Goal: Complete application form: Complete application form

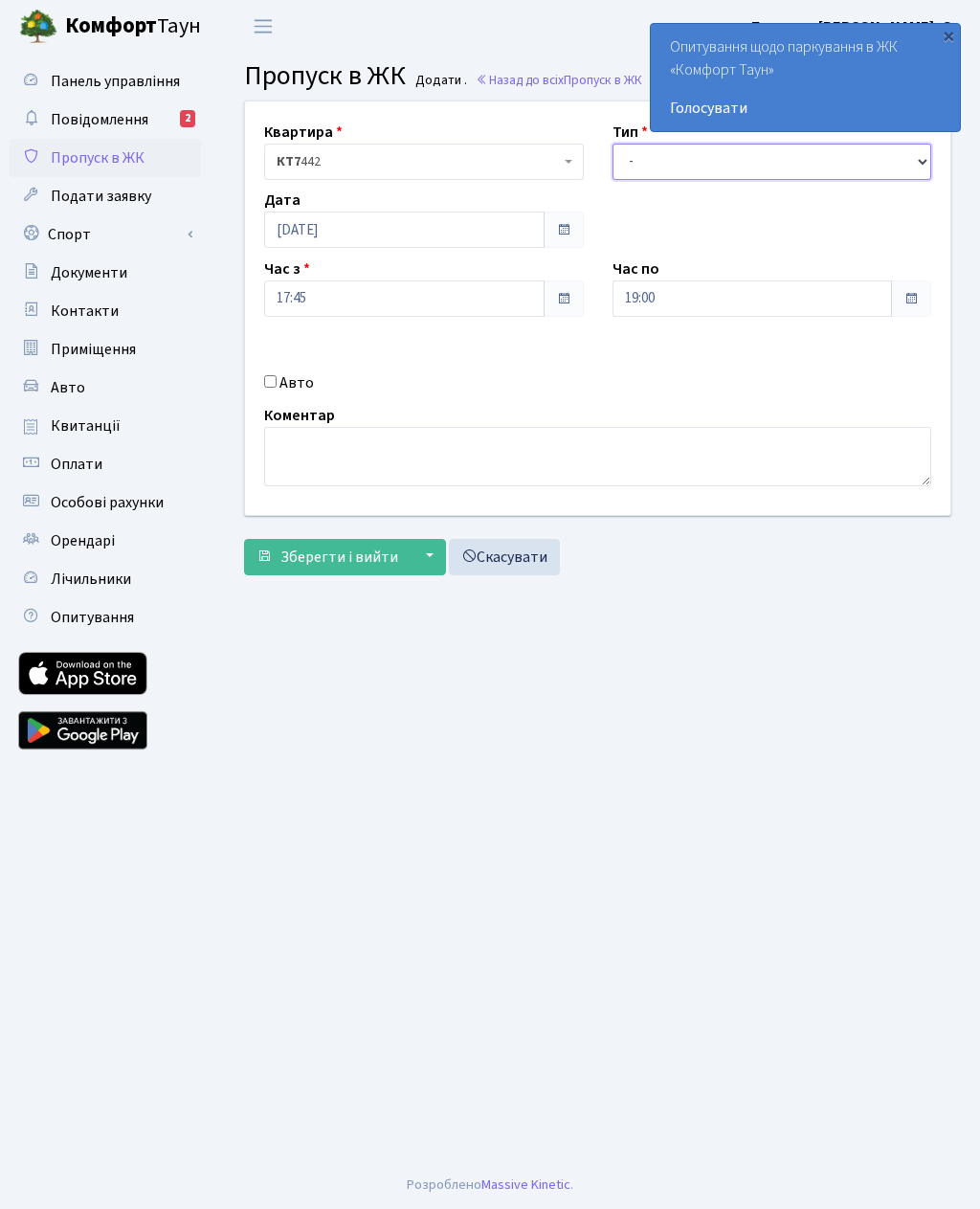
click at [755, 177] on select "- Доставка Таксі Гості Сервіс" at bounding box center [772, 161] width 320 height 36
select select "3"
click at [733, 303] on input "19:00" at bounding box center [752, 298] width 281 height 36
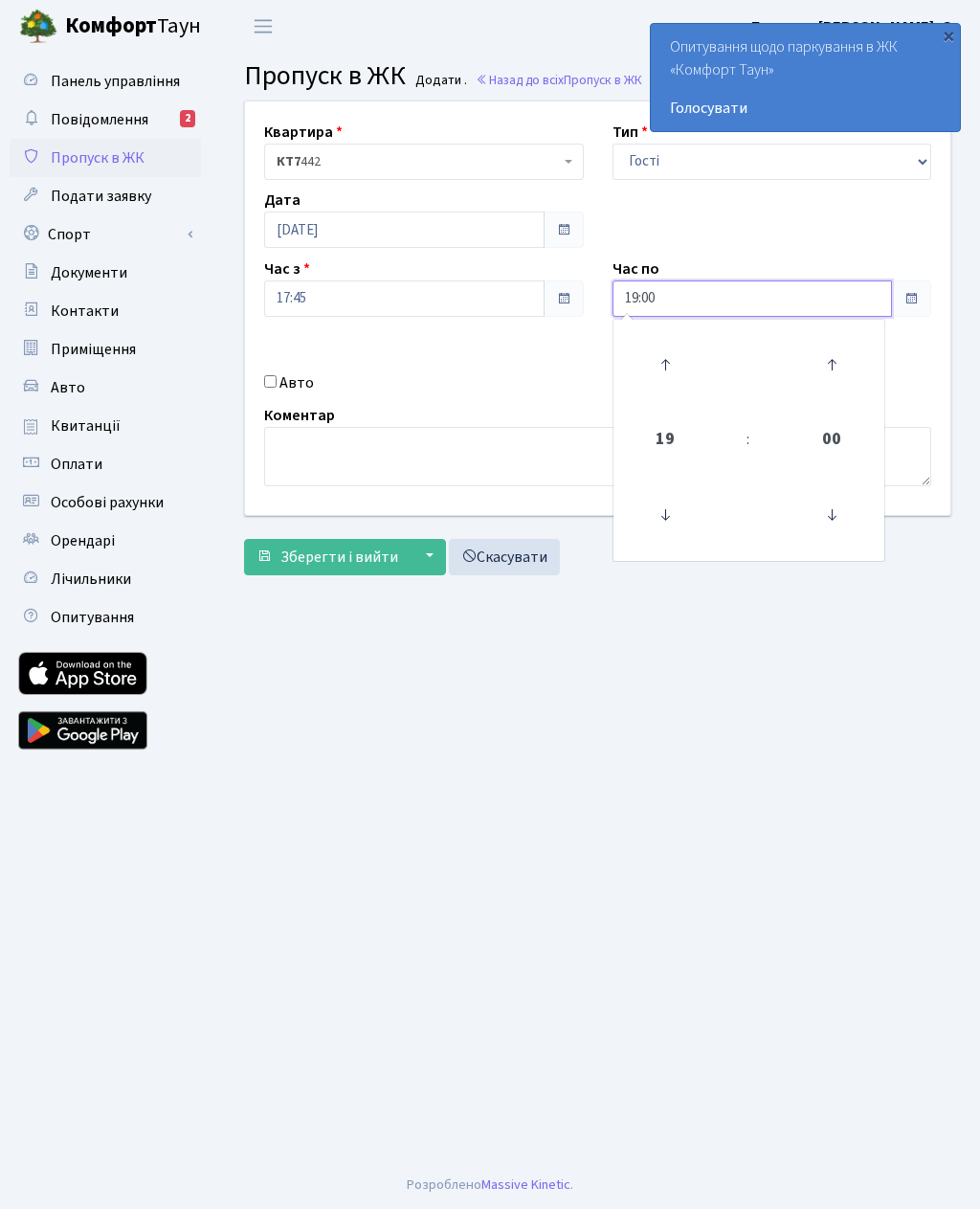
click at [669, 365] on icon at bounding box center [665, 364] width 52 height 52
click at [664, 364] on icon at bounding box center [665, 364] width 52 height 52
click at [662, 365] on icon at bounding box center [665, 364] width 52 height 52
click at [675, 369] on icon at bounding box center [665, 364] width 52 height 52
click at [692, 369] on link at bounding box center [665, 365] width 57 height 69
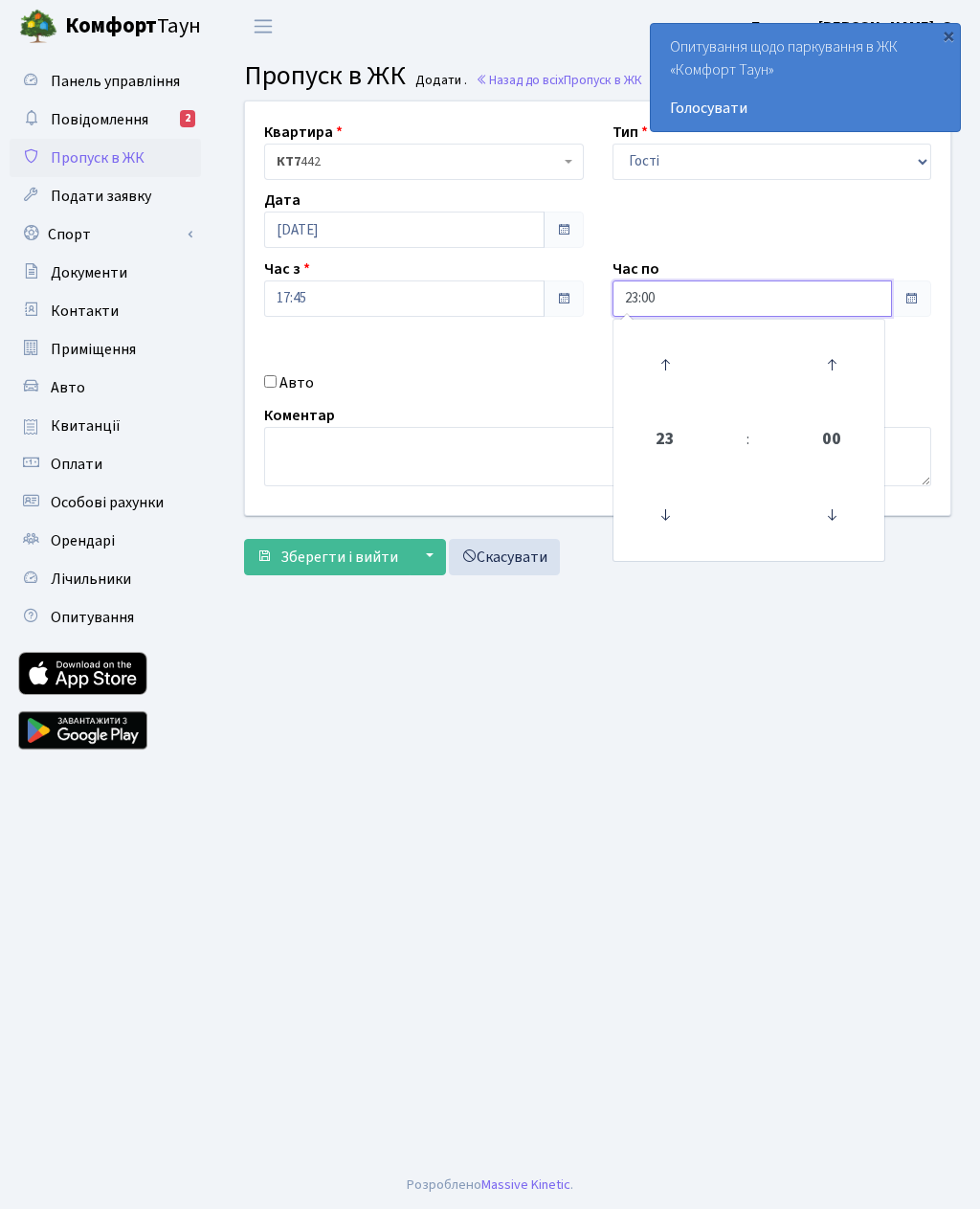
type input "00:00"
click at [271, 379] on input "Авто" at bounding box center [270, 381] width 13 height 13
checkbox input "true"
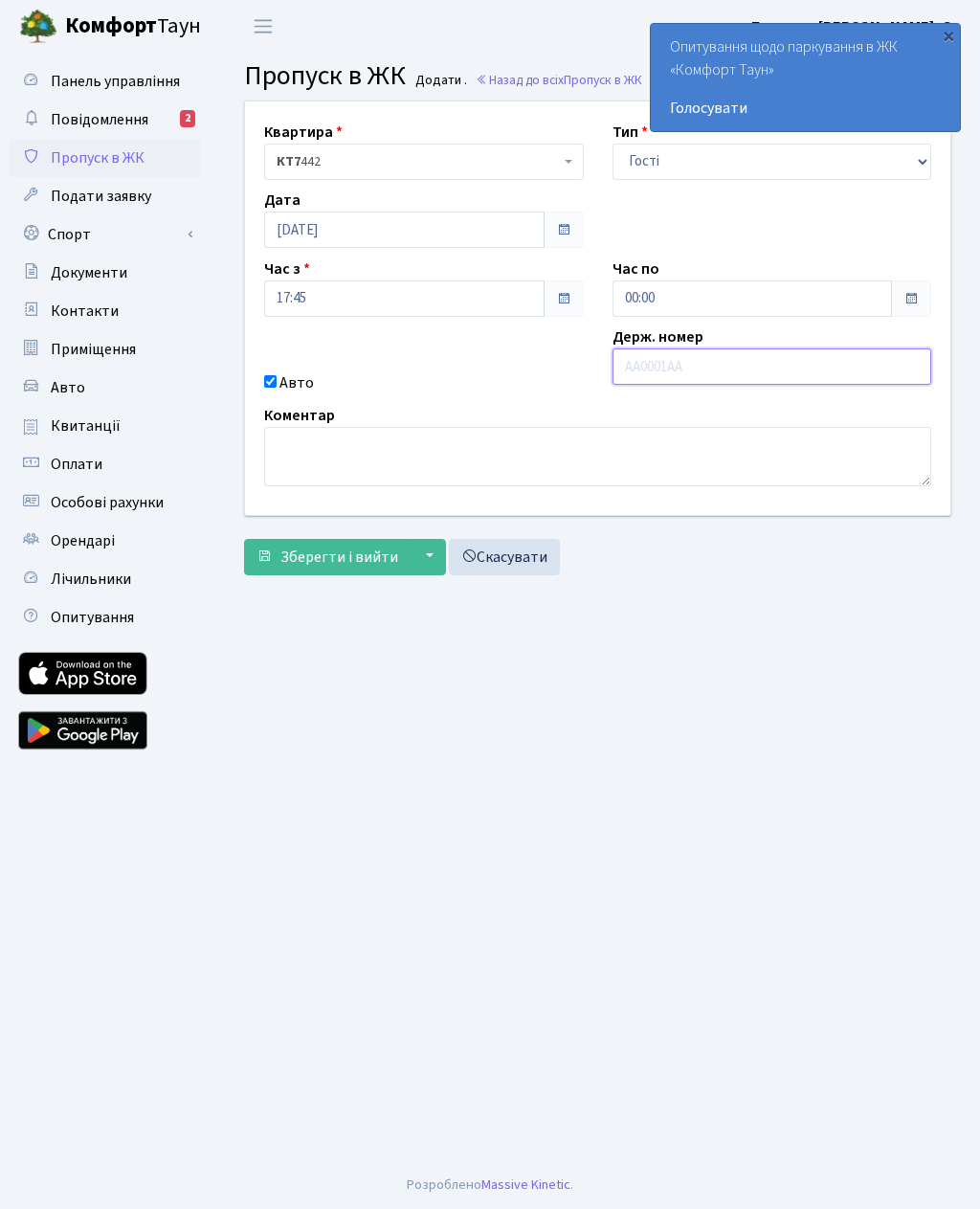
click at [749, 371] on input "text" at bounding box center [772, 366] width 320 height 36
type input "Ka3773вт"
click at [677, 684] on main "Admin Пропуск в ЖК Додати Пропуск в ЖК Додати . Назад до всіх Пропуск в ЖК Квар…" at bounding box center [598, 607] width 765 height 1109
click at [339, 566] on span "Зберегти і вийти" at bounding box center [339, 556] width 118 height 21
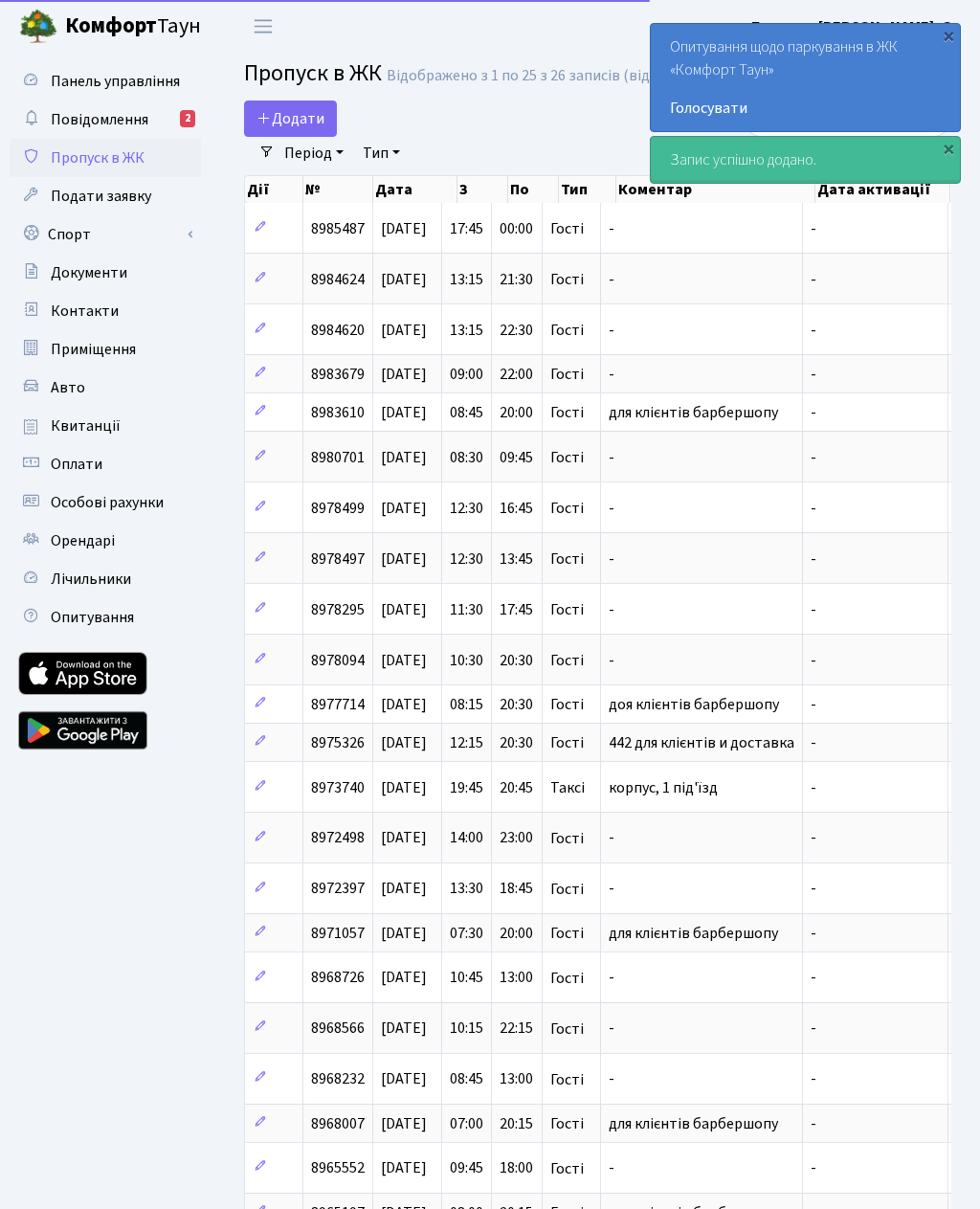
select select "25"
